Goal: Navigation & Orientation: Find specific page/section

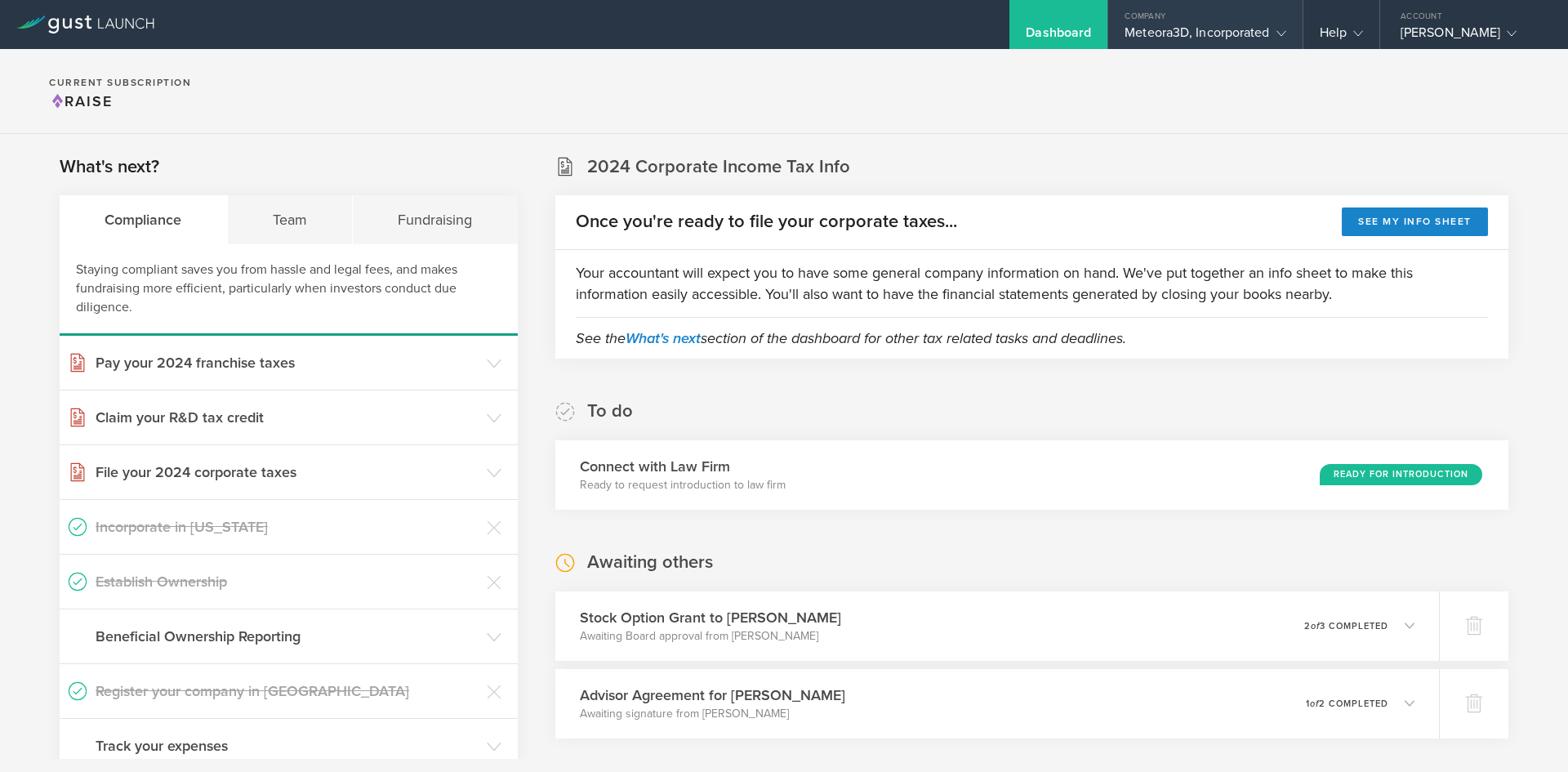
click at [1179, 38] on div "Meteora3D, Incorporated" at bounding box center [1206, 36] width 161 height 24
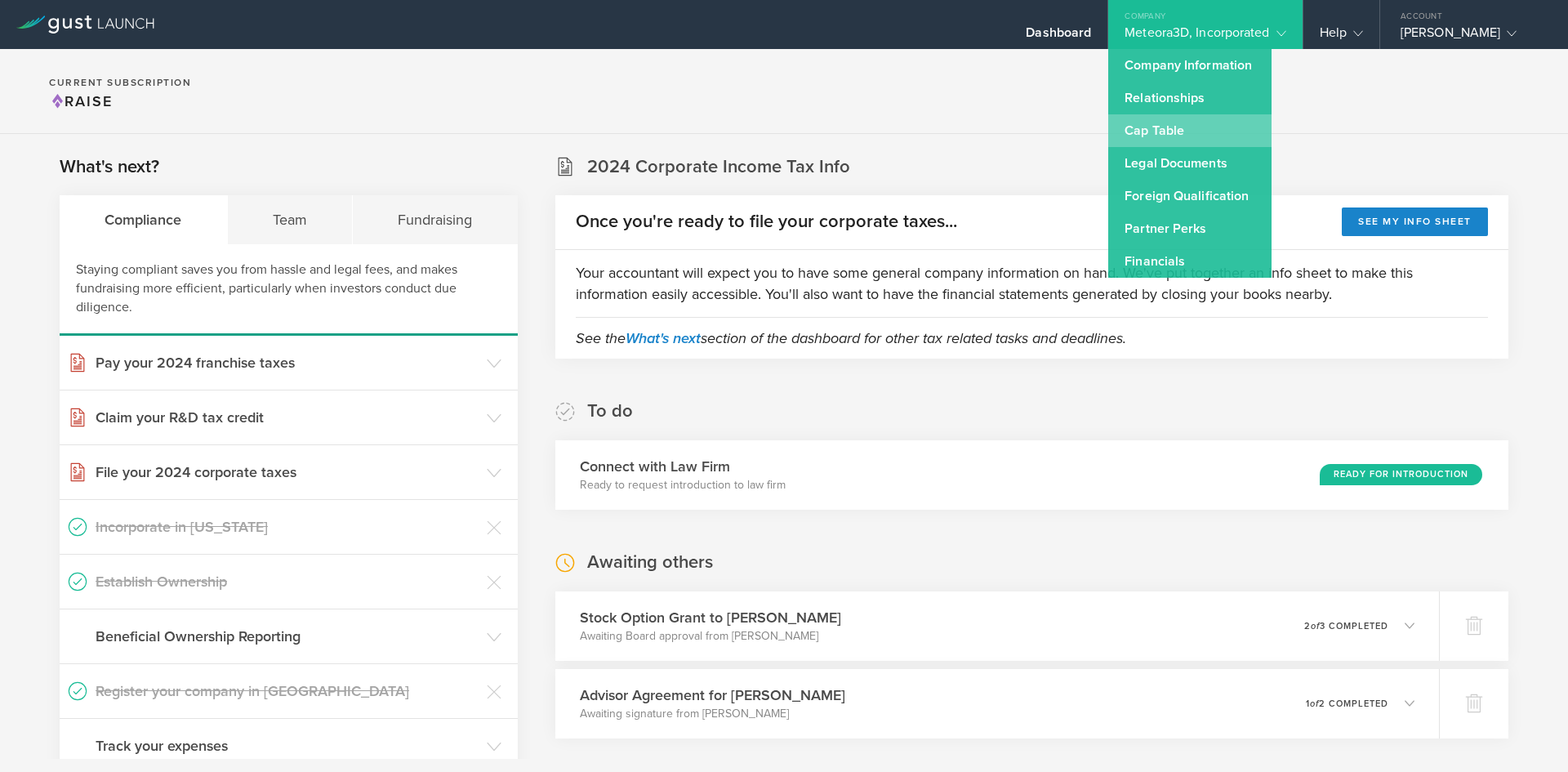
click at [1156, 117] on link "Cap Table" at bounding box center [1190, 131] width 163 height 33
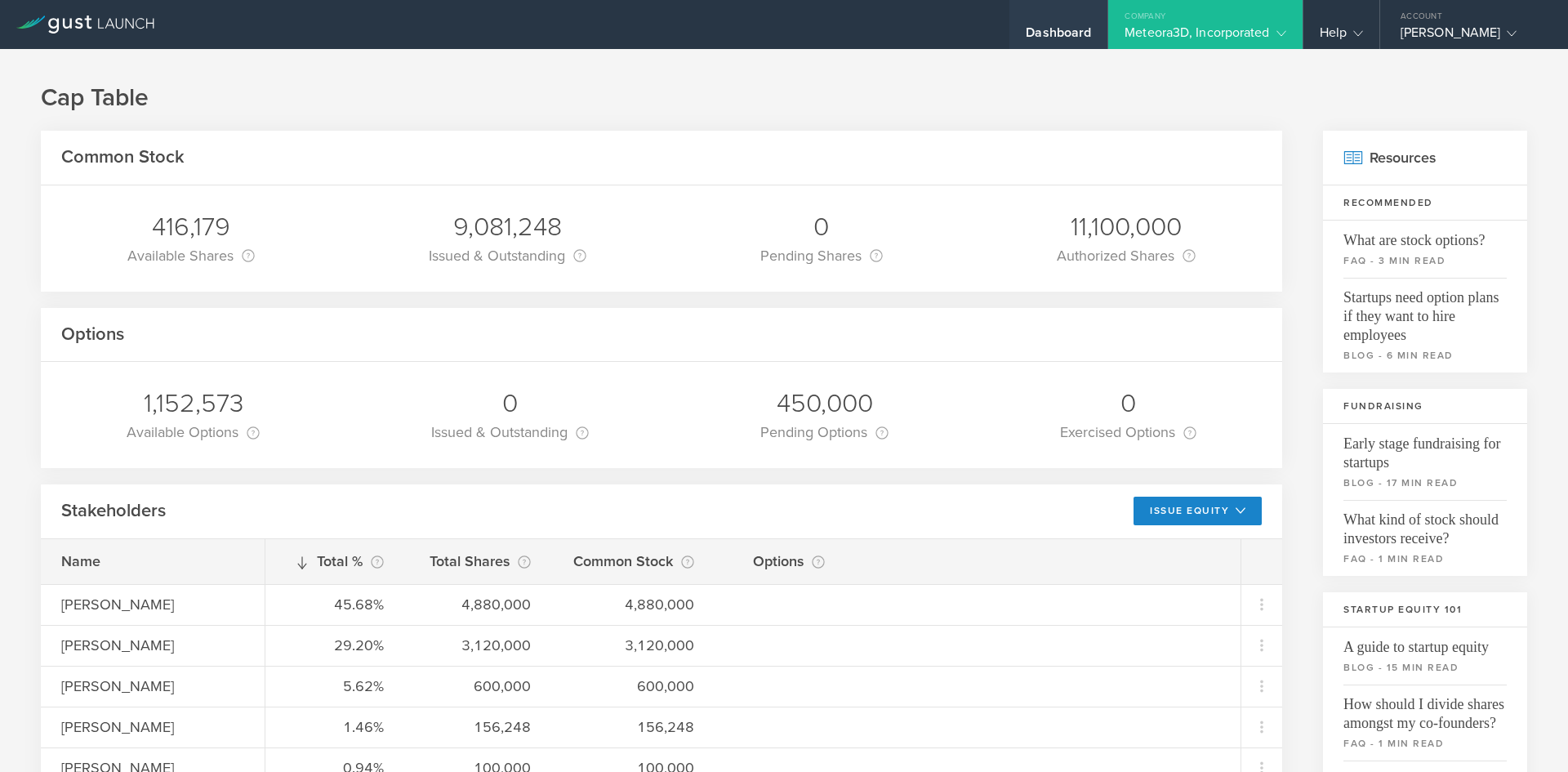
click at [1041, 25] on div "Dashboard" at bounding box center [1059, 36] width 66 height 24
